Goal: Find specific page/section: Find specific page/section

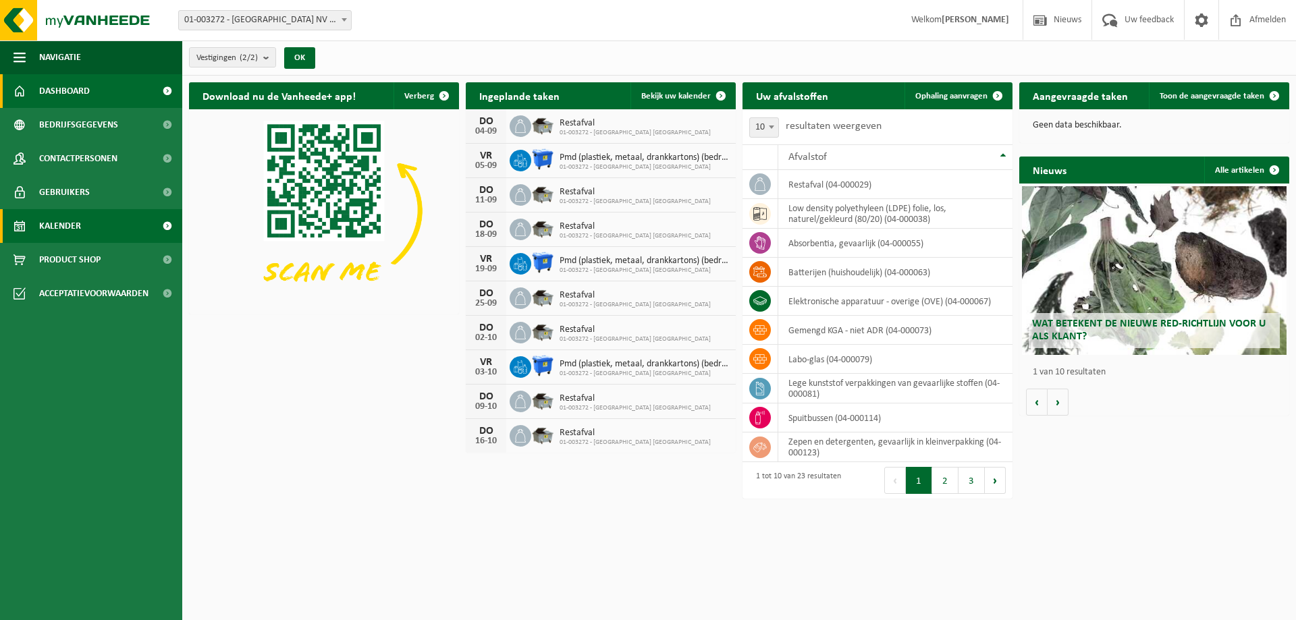
click at [96, 219] on link "Kalender" at bounding box center [91, 226] width 182 height 34
click at [70, 238] on span "Kalender" at bounding box center [60, 226] width 42 height 34
